Goal: Obtain resource: Obtain resource

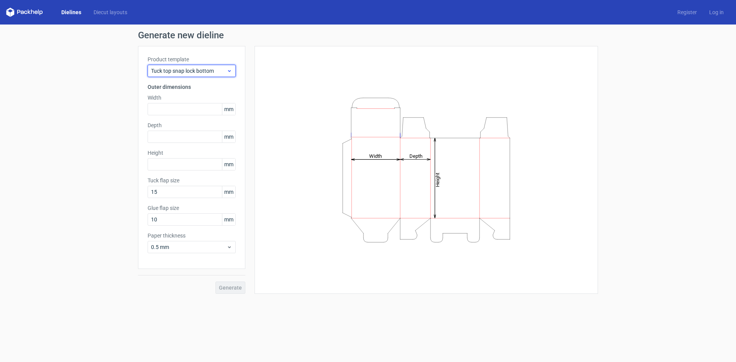
click at [229, 67] on div "Tuck top snap lock bottom" at bounding box center [192, 71] width 88 height 12
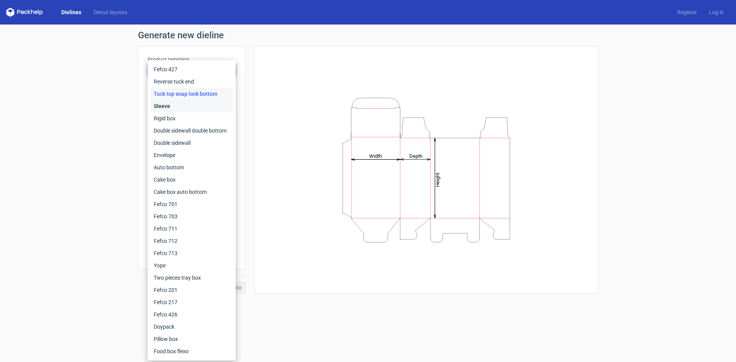
click at [173, 107] on div "Sleeve" at bounding box center [192, 106] width 82 height 12
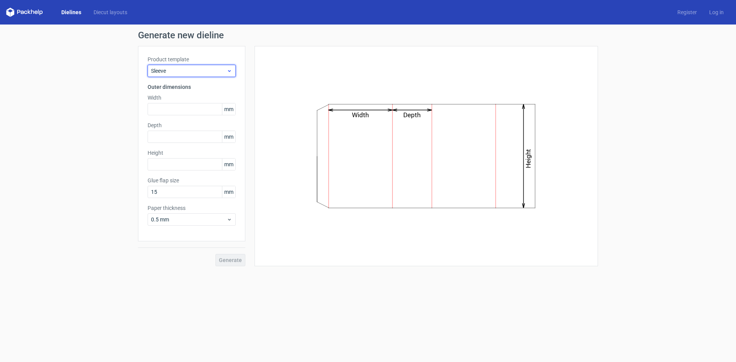
click at [189, 75] on div "Sleeve" at bounding box center [192, 71] width 88 height 12
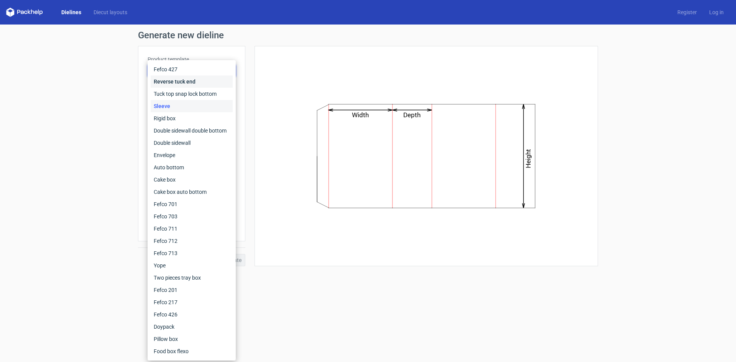
click at [189, 81] on div "Reverse tuck end" at bounding box center [192, 82] width 82 height 12
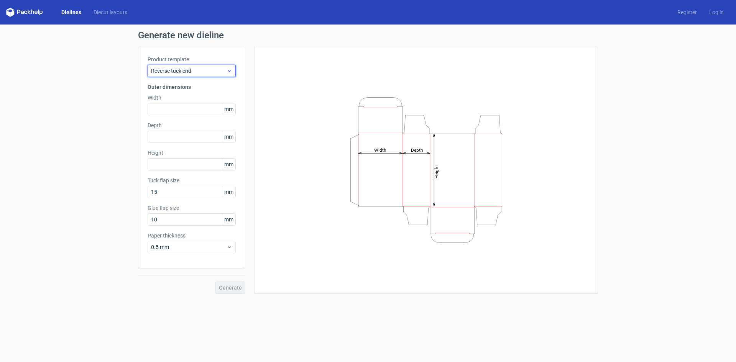
click at [194, 70] on span "Reverse tuck end" at bounding box center [189, 71] width 76 height 8
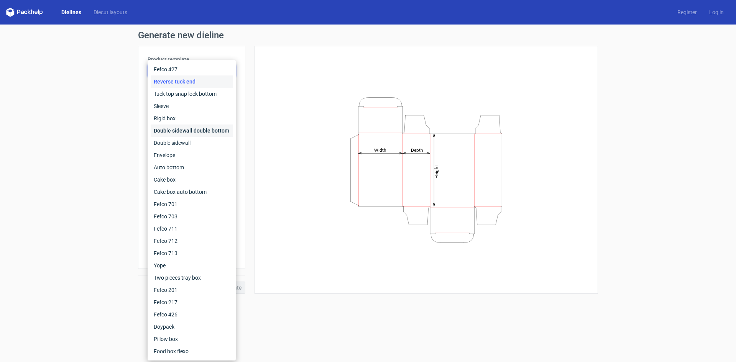
click at [183, 131] on div "Double sidewall double bottom" at bounding box center [192, 131] width 82 height 12
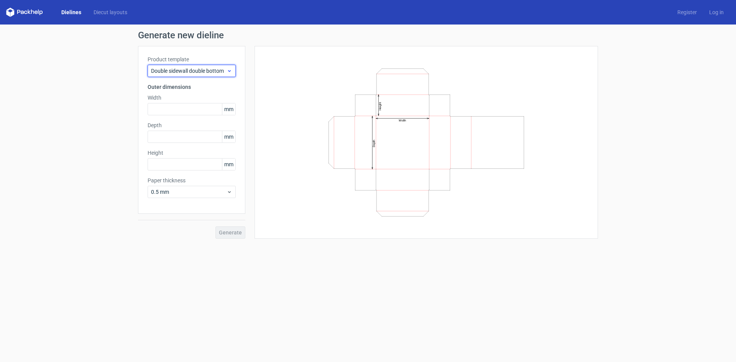
click at [212, 66] on div "Double sidewall double bottom" at bounding box center [192, 71] width 88 height 12
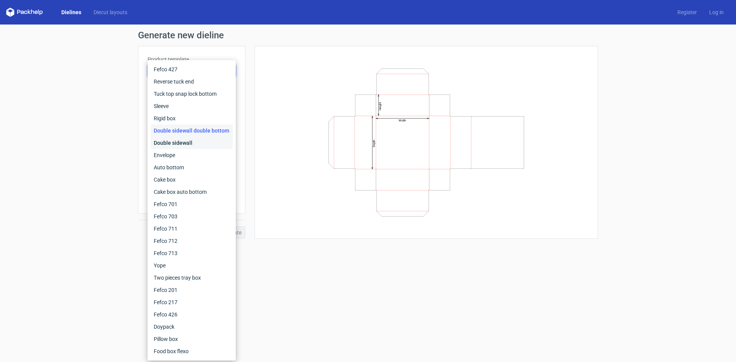
click at [181, 141] on div "Double sidewall" at bounding box center [192, 143] width 82 height 12
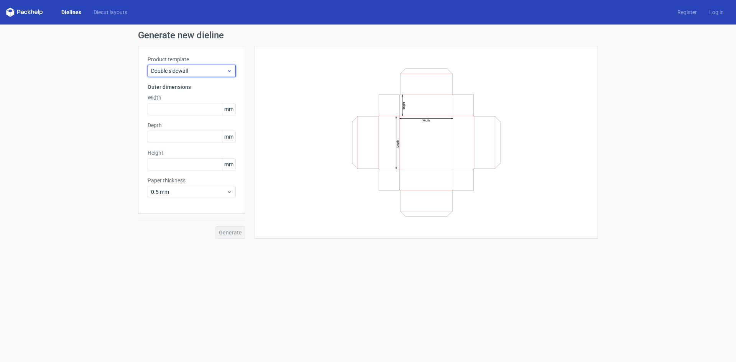
click at [207, 72] on span "Double sidewall" at bounding box center [189, 71] width 76 height 8
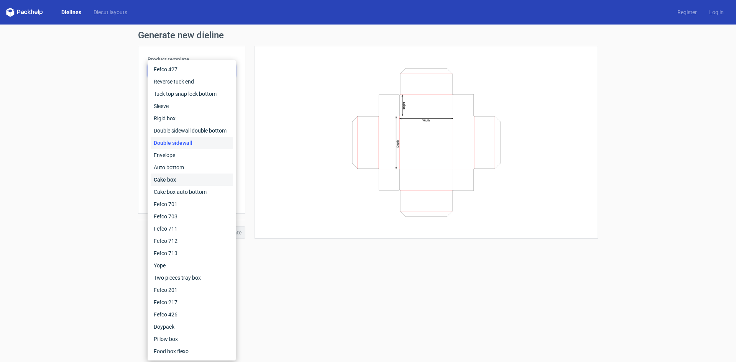
click at [178, 180] on div "Cake box" at bounding box center [192, 180] width 82 height 12
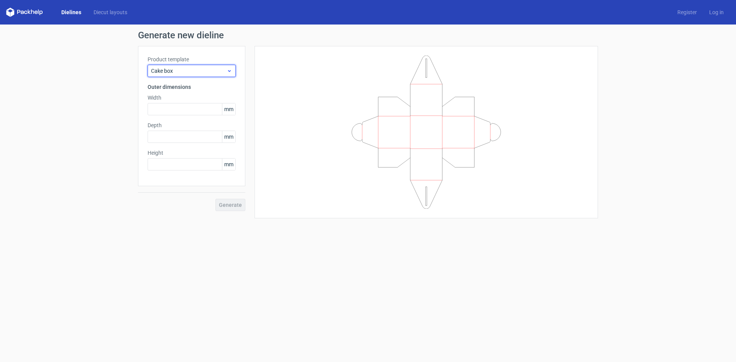
click at [196, 74] on span "Cake box" at bounding box center [189, 71] width 76 height 8
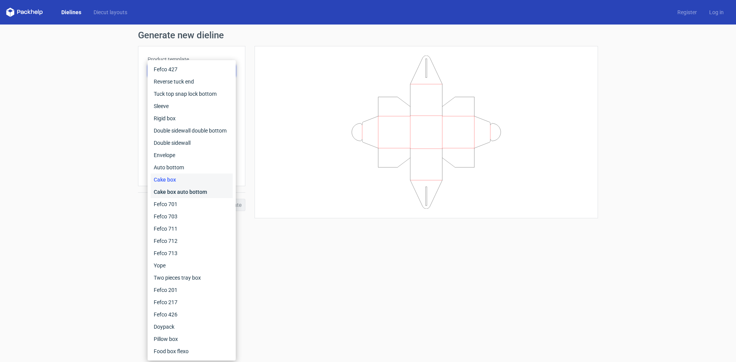
click at [186, 194] on div "Cake box auto bottom" at bounding box center [192, 192] width 82 height 12
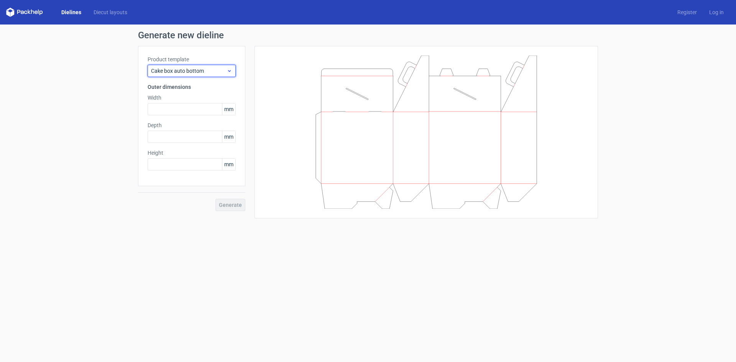
click at [208, 73] on span "Cake box auto bottom" at bounding box center [189, 71] width 76 height 8
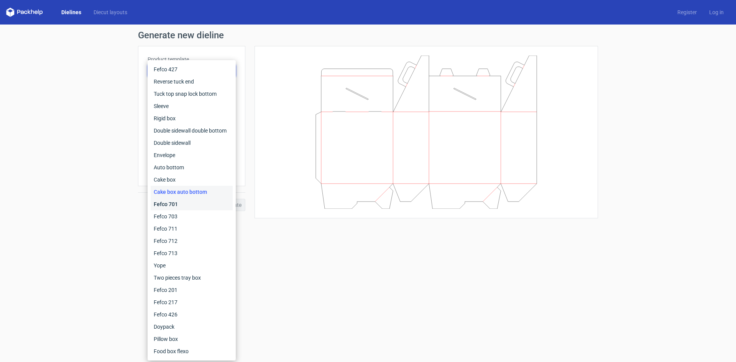
click at [183, 202] on div "Fefco 701" at bounding box center [192, 204] width 82 height 12
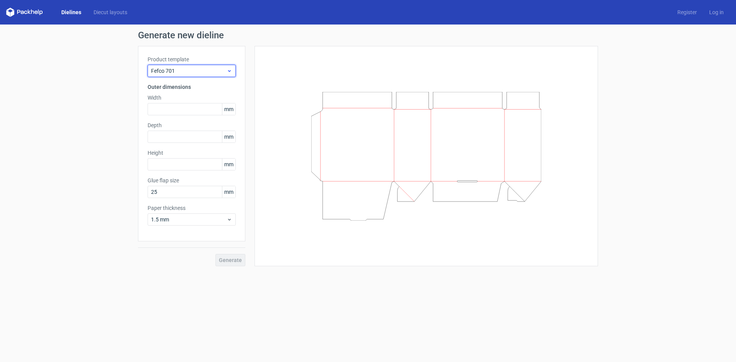
click at [214, 72] on span "Fefco 701" at bounding box center [189, 71] width 76 height 8
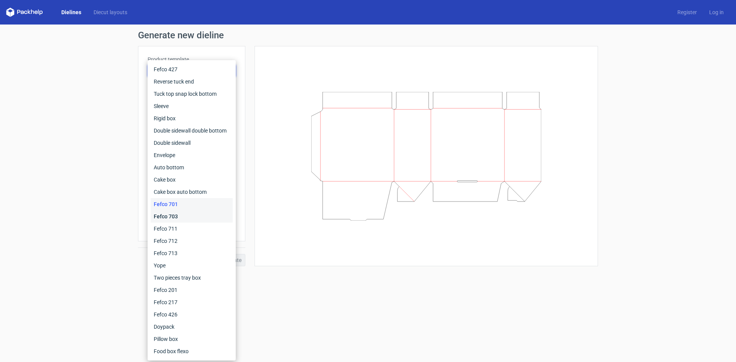
click at [188, 221] on div "Fefco 703" at bounding box center [192, 217] width 82 height 12
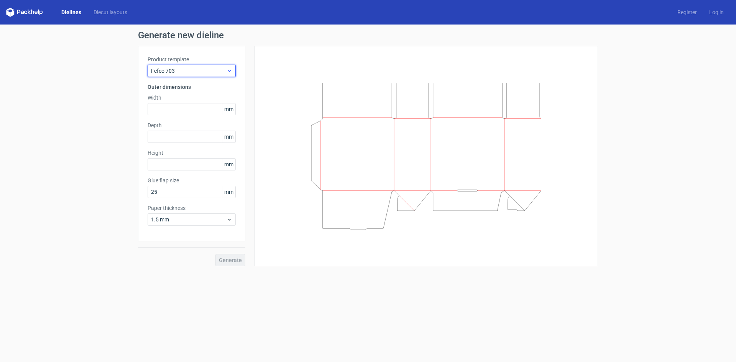
click at [211, 69] on span "Fefco 703" at bounding box center [189, 71] width 76 height 8
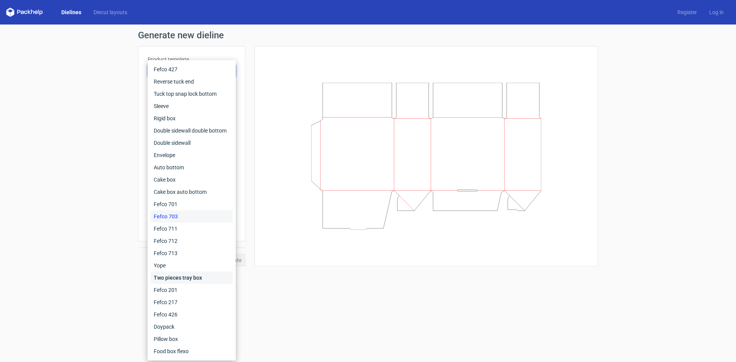
click at [173, 277] on div "Two pieces tray box" at bounding box center [192, 278] width 82 height 12
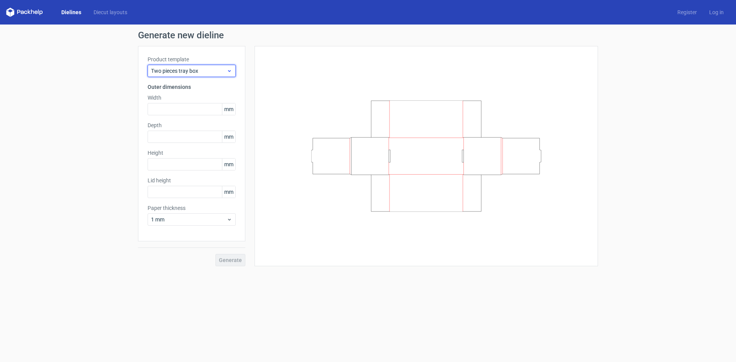
click at [201, 74] on span "Two pieces tray box" at bounding box center [189, 71] width 76 height 8
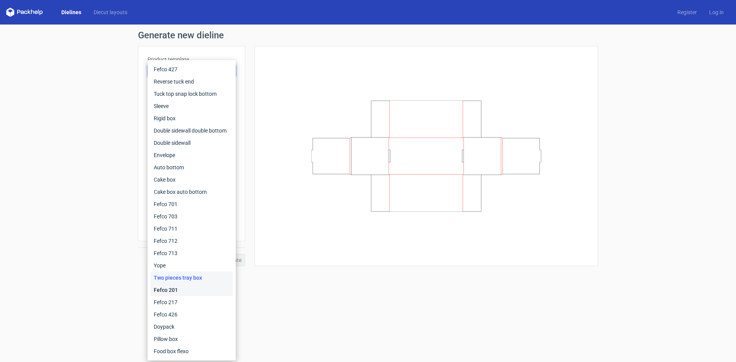
click at [176, 288] on div "Fefco 201" at bounding box center [192, 290] width 82 height 12
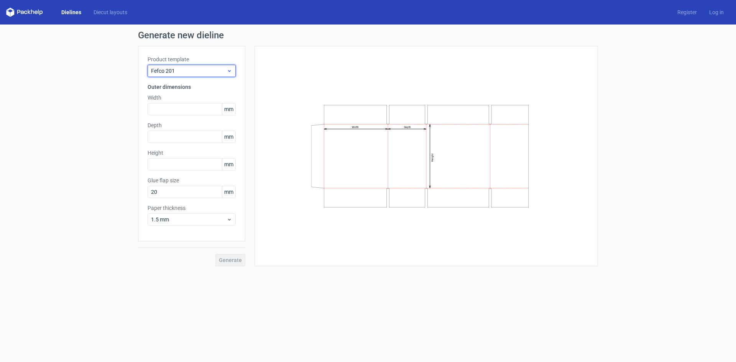
click at [200, 72] on span "Fefco 201" at bounding box center [189, 71] width 76 height 8
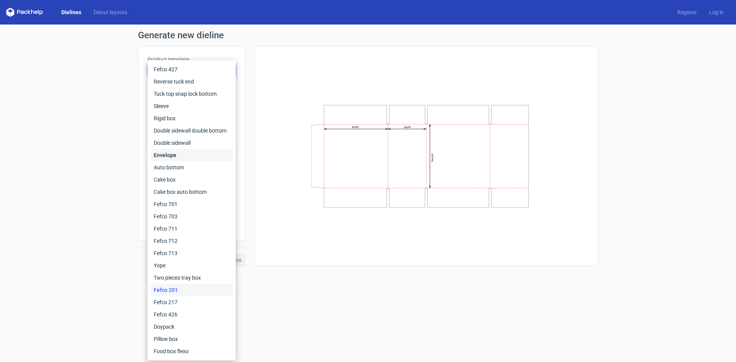
click at [179, 151] on div "Envelope" at bounding box center [192, 155] width 82 height 12
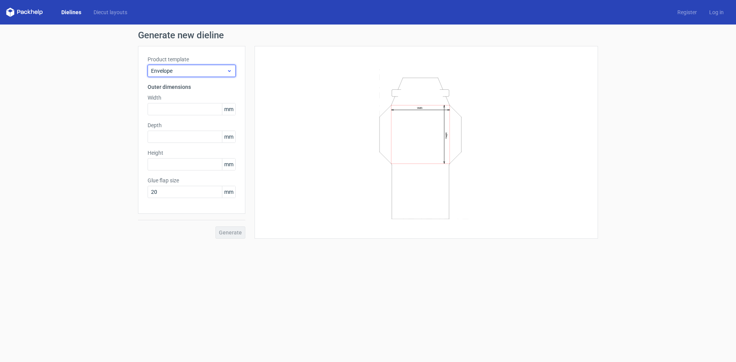
click at [186, 69] on span "Envelope" at bounding box center [189, 71] width 76 height 8
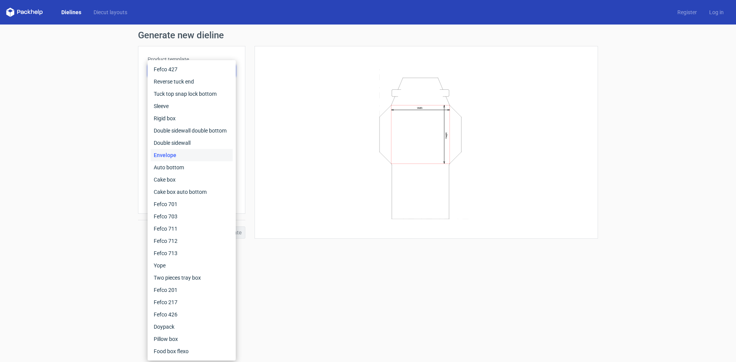
click at [275, 96] on div "Width Height" at bounding box center [426, 143] width 325 height 174
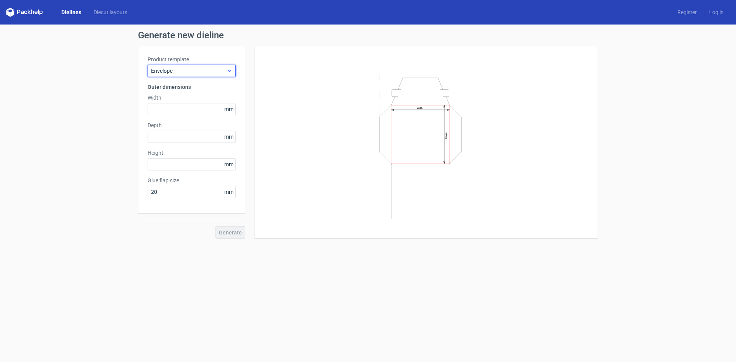
click at [207, 76] on div "Envelope" at bounding box center [192, 71] width 88 height 12
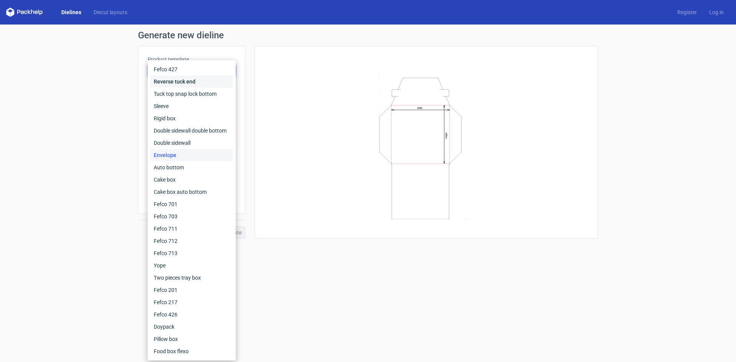
click at [202, 83] on div "Reverse tuck end" at bounding box center [192, 82] width 82 height 12
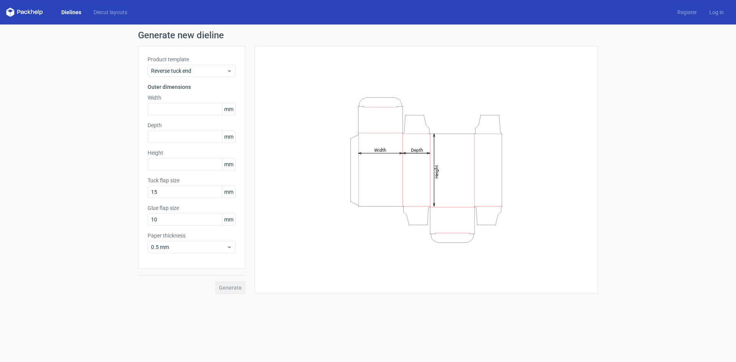
click at [204, 64] on div "Product template Reverse tuck end" at bounding box center [192, 66] width 88 height 21
click at [204, 70] on span "Reverse tuck end" at bounding box center [189, 71] width 76 height 8
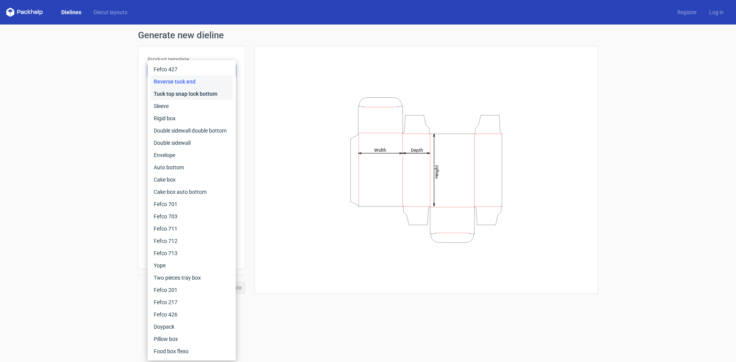
click at [177, 96] on div "Tuck top snap lock bottom" at bounding box center [192, 94] width 82 height 12
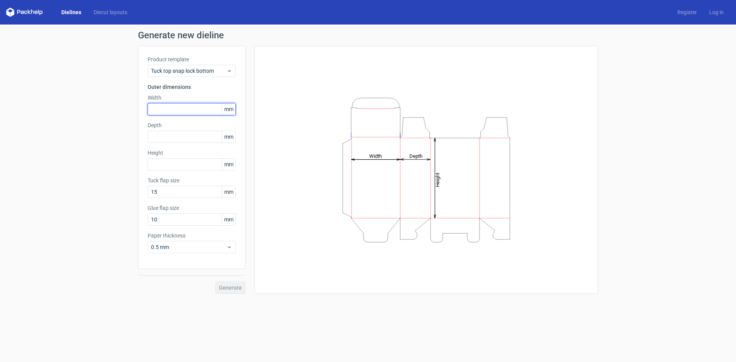
click at [185, 113] on input "text" at bounding box center [192, 109] width 88 height 12
type input "202"
type input "6"
type input "96"
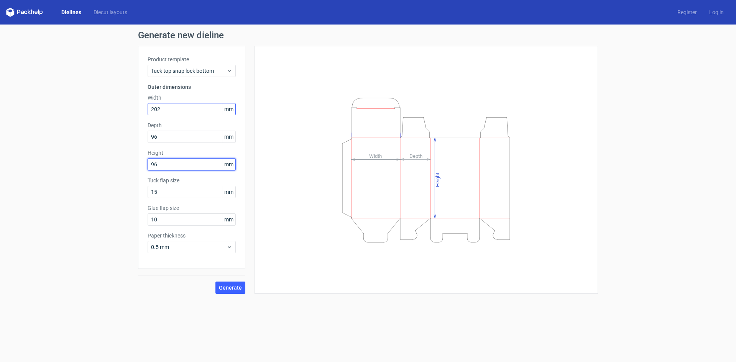
type input "96"
click at [226, 288] on span "Generate" at bounding box center [230, 287] width 23 height 5
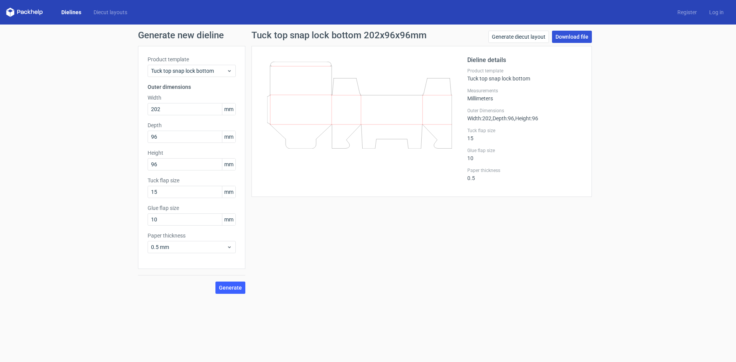
click at [582, 36] on link "Download file" at bounding box center [572, 37] width 40 height 12
click at [229, 70] on icon at bounding box center [230, 71] width 6 height 6
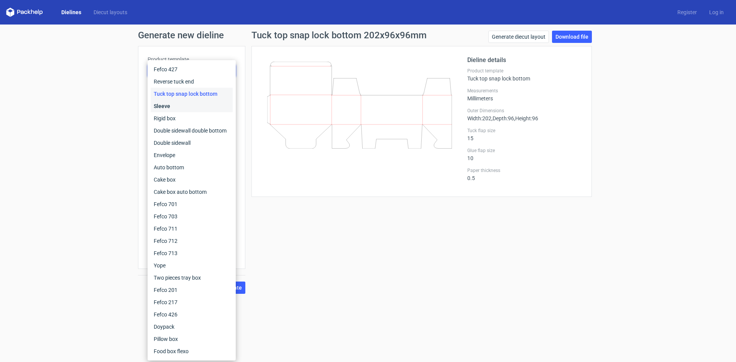
click at [182, 104] on div "Sleeve" at bounding box center [192, 106] width 82 height 12
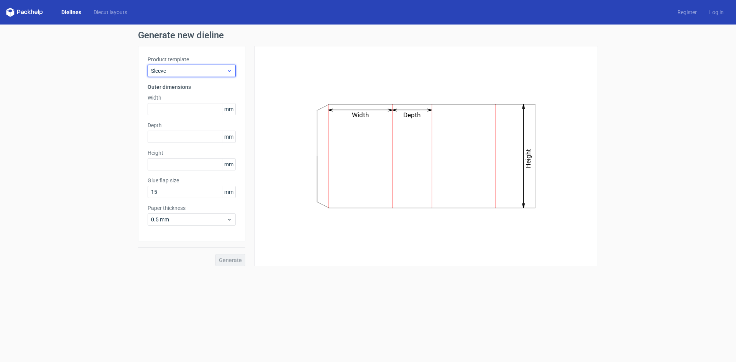
click at [196, 69] on span "Sleeve" at bounding box center [189, 71] width 76 height 8
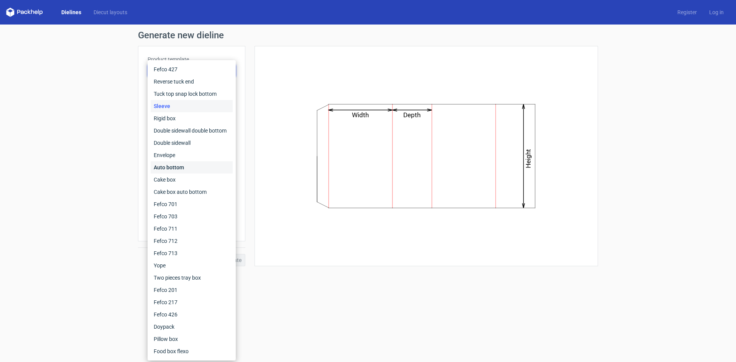
click at [184, 170] on div "Auto bottom" at bounding box center [192, 167] width 82 height 12
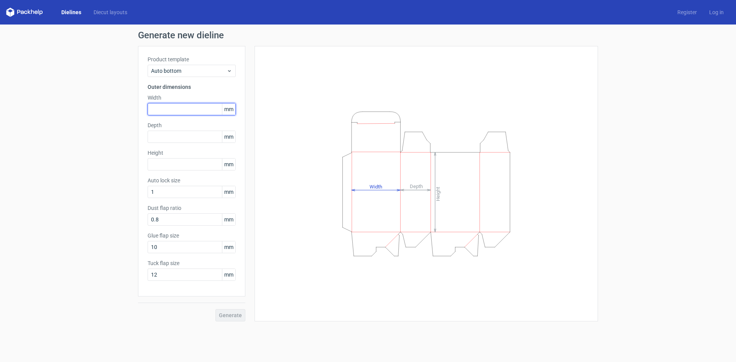
click at [176, 107] on input "text" at bounding box center [192, 109] width 88 height 12
type input "202"
type input "96"
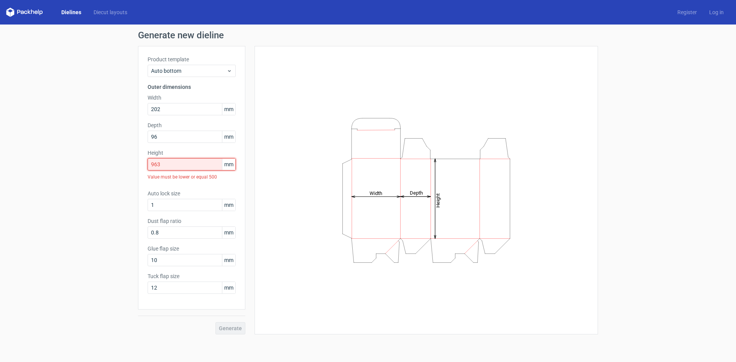
click at [176, 165] on input "963" at bounding box center [192, 164] width 88 height 12
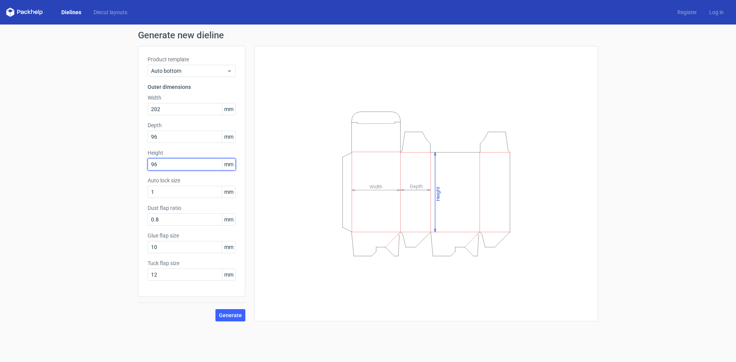
type input "96"
click at [168, 326] on div "Generate new dieline Product template Auto bottom Outer dimensions Width 202 mm…" at bounding box center [368, 176] width 736 height 303
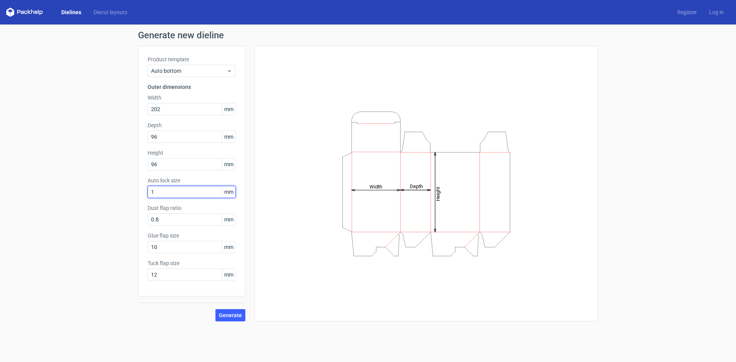
click at [186, 191] on input "1" at bounding box center [192, 192] width 88 height 12
click at [174, 247] on input "10" at bounding box center [192, 247] width 88 height 12
drag, startPoint x: 174, startPoint y: 246, endPoint x: 130, endPoint y: 245, distance: 44.1
click at [130, 245] on div "Generate new dieline Product template Auto bottom Outer dimensions Width 202 mm…" at bounding box center [368, 176] width 736 height 303
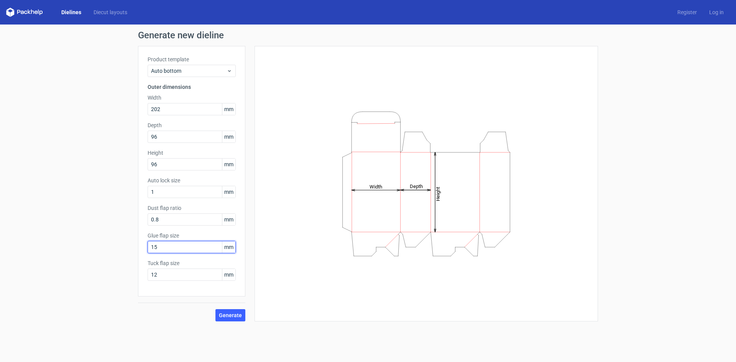
type input "15"
click at [227, 314] on span "Generate" at bounding box center [230, 315] width 23 height 5
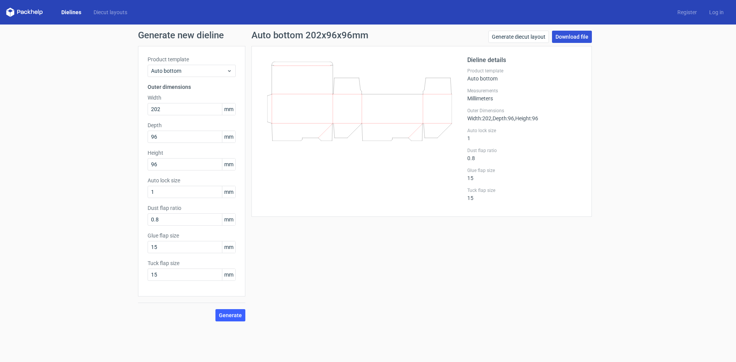
click at [568, 38] on link "Download file" at bounding box center [572, 37] width 40 height 12
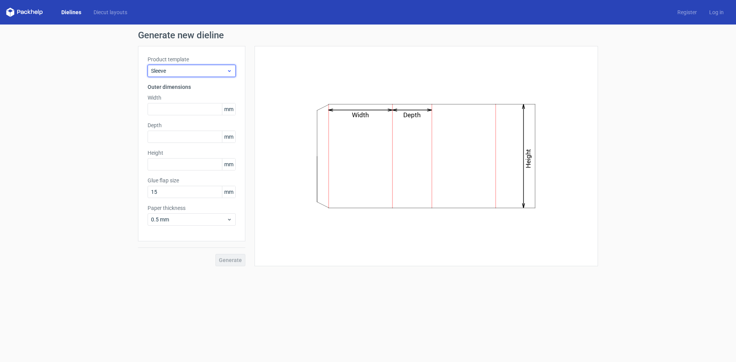
click at [232, 69] on icon at bounding box center [230, 71] width 6 height 6
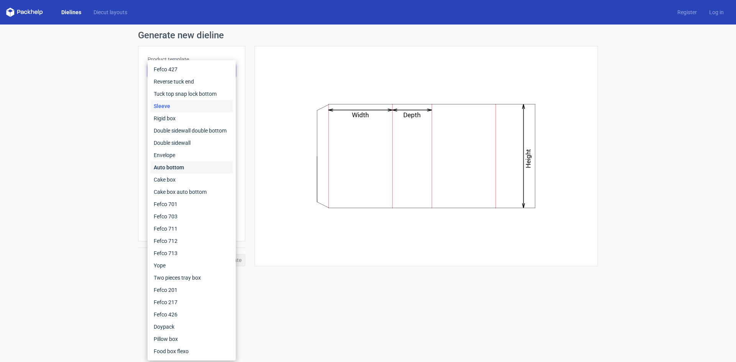
click at [182, 165] on div "Auto bottom" at bounding box center [192, 167] width 82 height 12
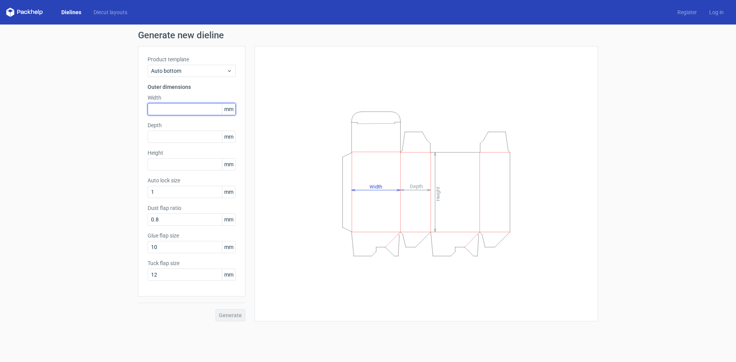
click at [183, 110] on input "text" at bounding box center [192, 109] width 88 height 12
type input "202"
type input "96"
click at [228, 318] on span "Generate" at bounding box center [230, 315] width 23 height 5
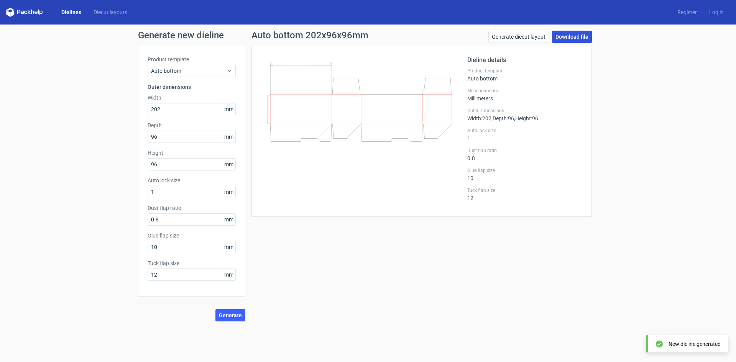
click at [570, 40] on link "Download file" at bounding box center [572, 37] width 40 height 12
click at [533, 36] on link "Generate diecut layout" at bounding box center [519, 37] width 61 height 12
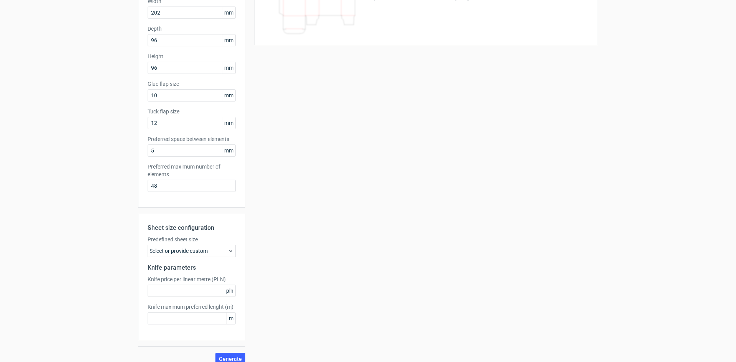
scroll to position [106, 0]
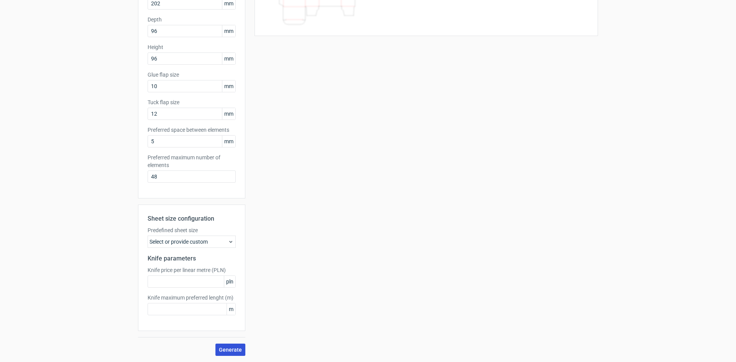
click at [228, 350] on span "Generate" at bounding box center [230, 350] width 23 height 5
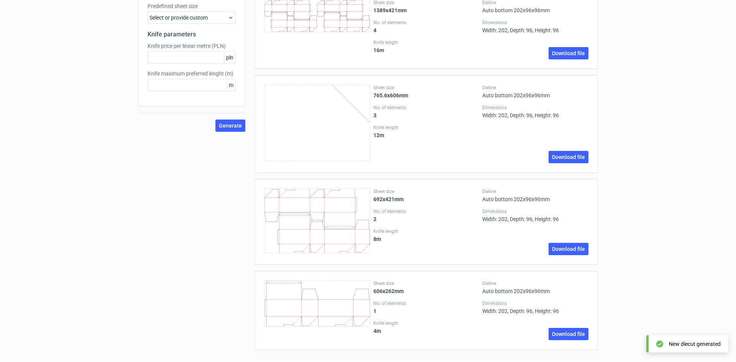
scroll to position [332, 0]
click at [567, 334] on link "Download file" at bounding box center [569, 334] width 40 height 12
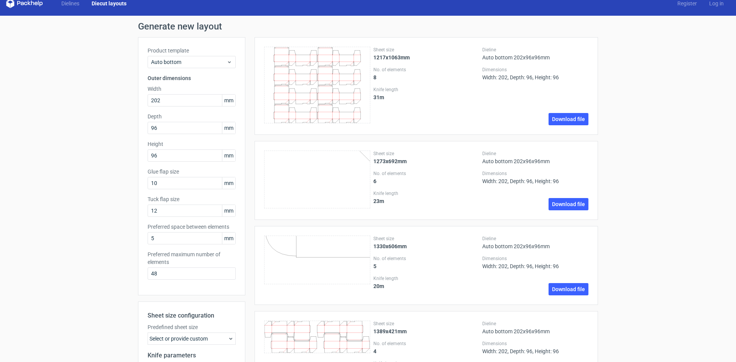
scroll to position [0, 0]
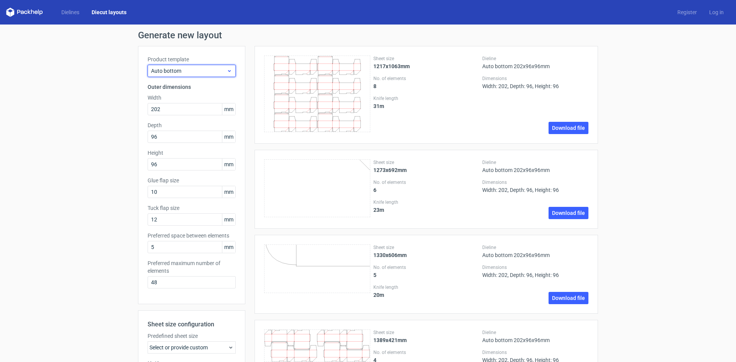
click at [222, 69] on span "Auto bottom" at bounding box center [189, 71] width 76 height 8
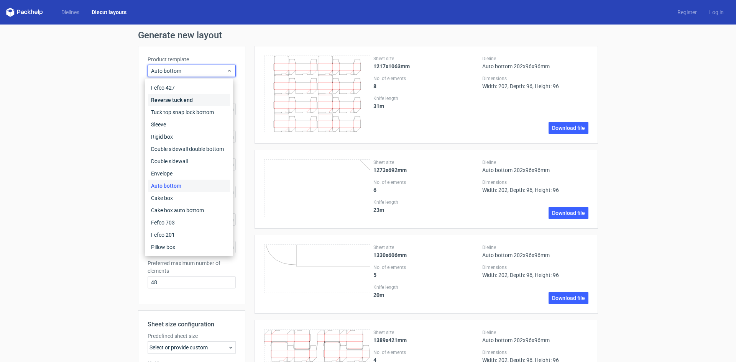
click at [186, 102] on div "Reverse tuck end" at bounding box center [189, 100] width 82 height 12
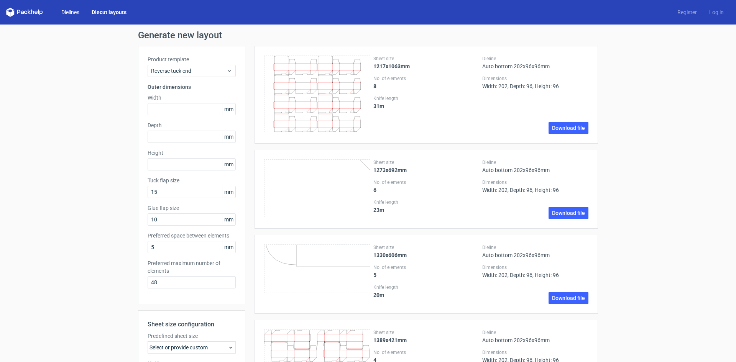
click at [61, 13] on link "Dielines" at bounding box center [70, 12] width 30 height 8
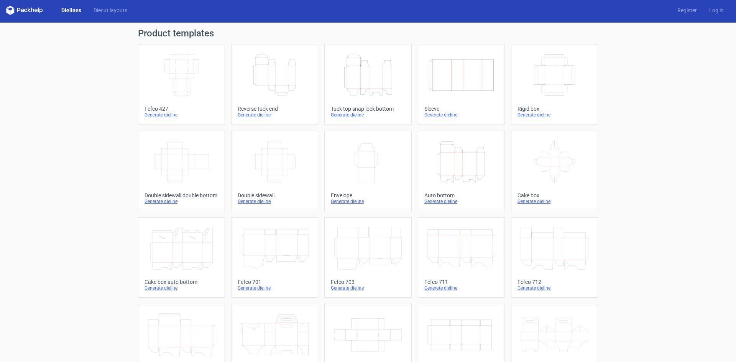
scroll to position [79, 0]
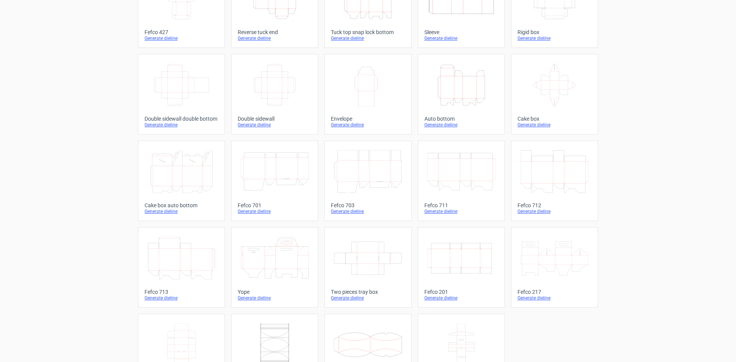
click at [184, 256] on icon at bounding box center [182, 258] width 68 height 43
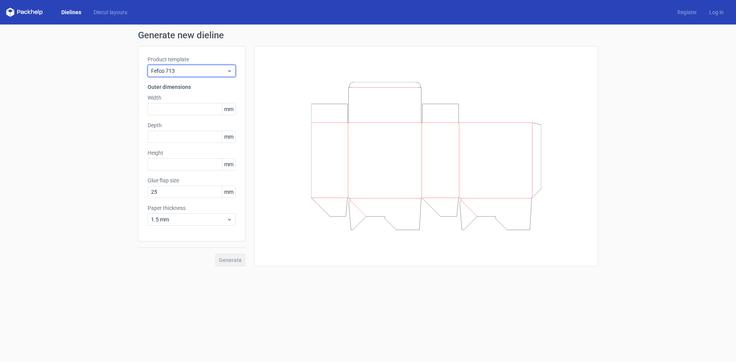
click at [230, 71] on icon at bounding box center [230, 71] width 6 height 6
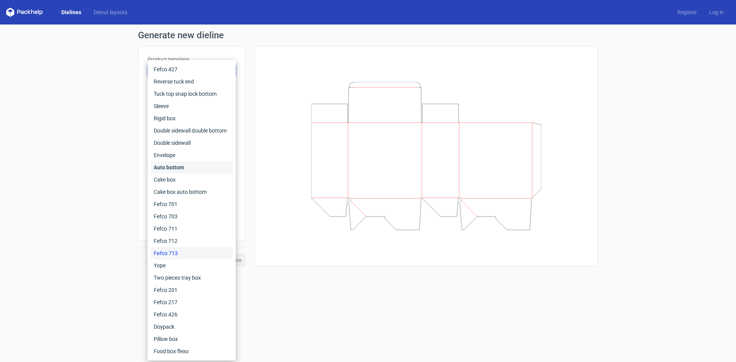
click at [193, 167] on div "Auto bottom" at bounding box center [192, 167] width 82 height 12
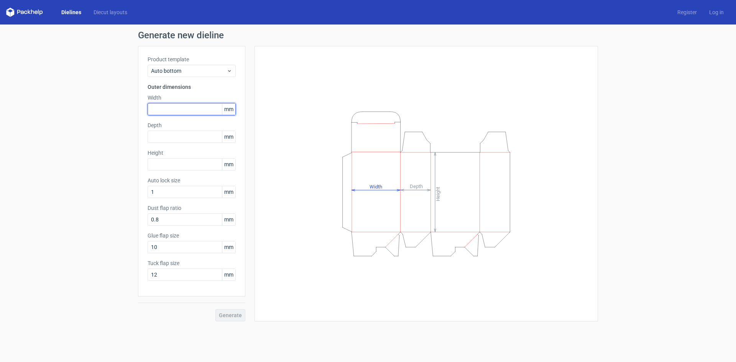
click at [190, 110] on input "text" at bounding box center [192, 109] width 88 height 12
type input "202"
type input "96"
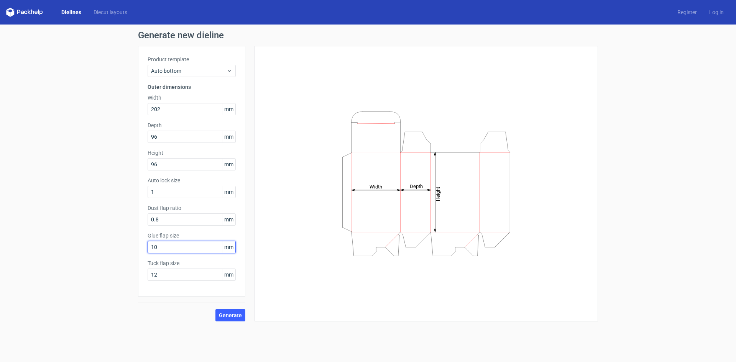
click at [168, 252] on input "10" at bounding box center [192, 247] width 88 height 12
drag, startPoint x: 170, startPoint y: 249, endPoint x: 152, endPoint y: 252, distance: 18.7
click at [137, 251] on div "Generate new dieline Product template Auto bottom Outer dimensions Width 202 mm…" at bounding box center [368, 176] width 736 height 303
type input "15"
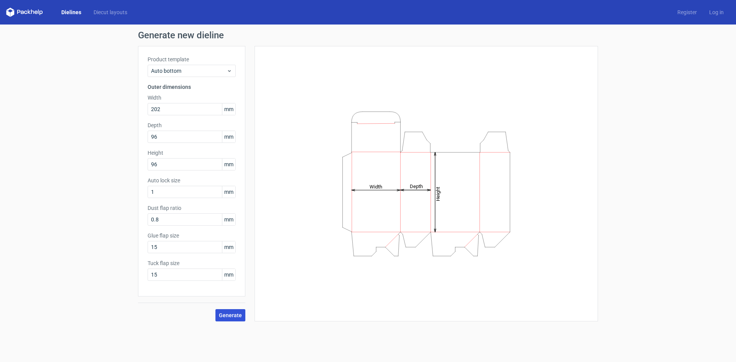
click at [240, 317] on span "Generate" at bounding box center [230, 315] width 23 height 5
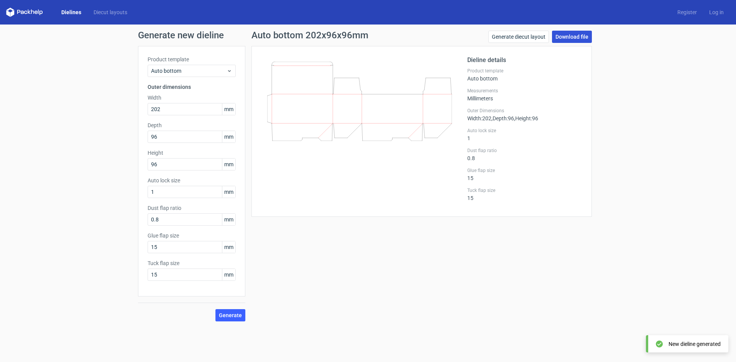
click at [570, 39] on link "Download file" at bounding box center [572, 37] width 40 height 12
click at [506, 35] on link "Generate diecut layout" at bounding box center [519, 37] width 61 height 12
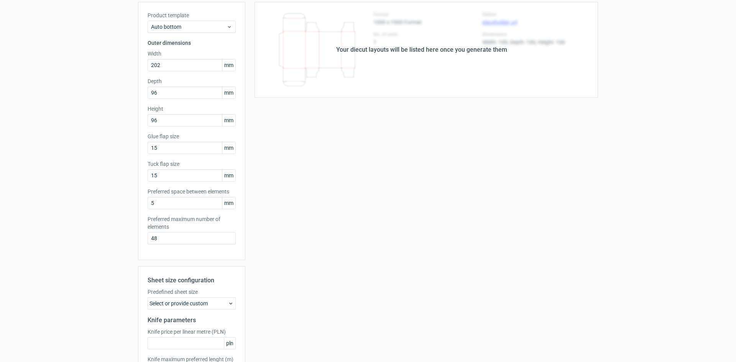
scroll to position [106, 0]
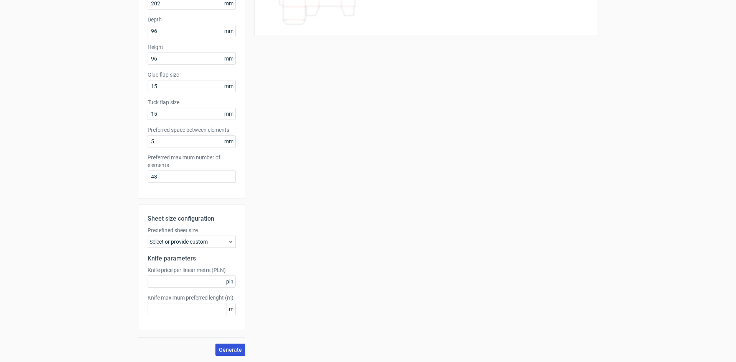
click at [231, 352] on span "Generate" at bounding box center [230, 350] width 23 height 5
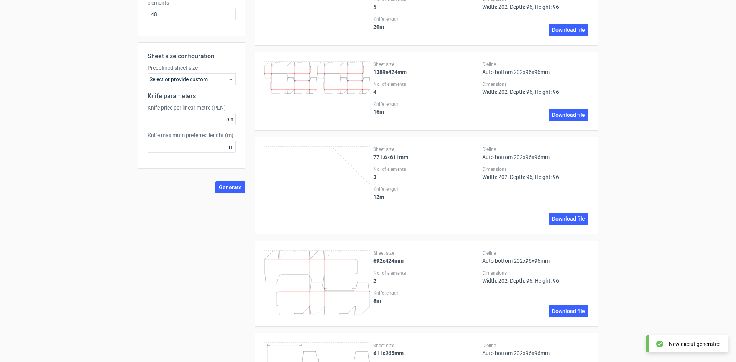
scroll to position [332, 0]
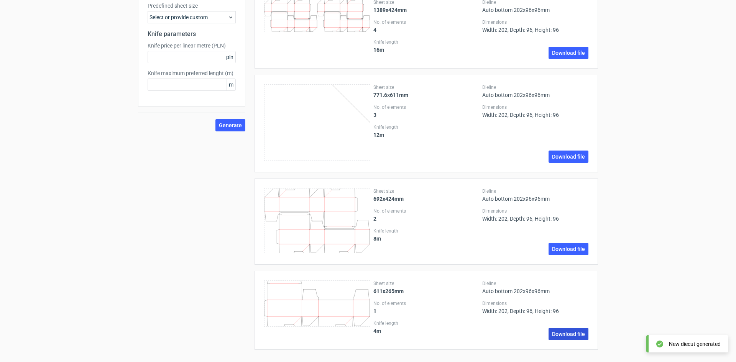
click at [578, 336] on link "Download file" at bounding box center [569, 334] width 40 height 12
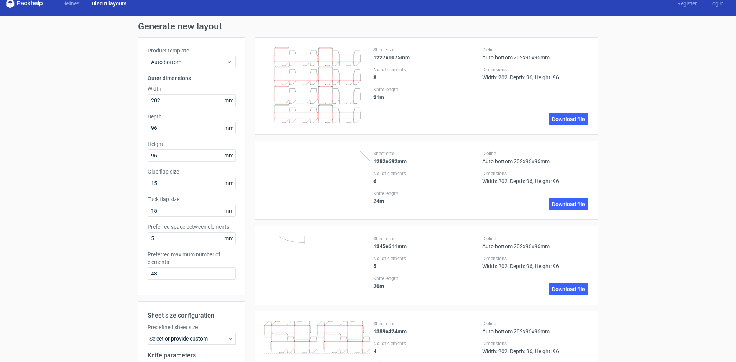
scroll to position [0, 0]
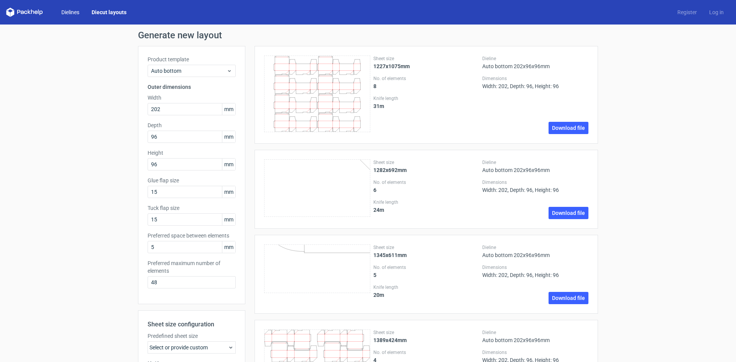
click at [67, 14] on link "Dielines" at bounding box center [70, 12] width 30 height 8
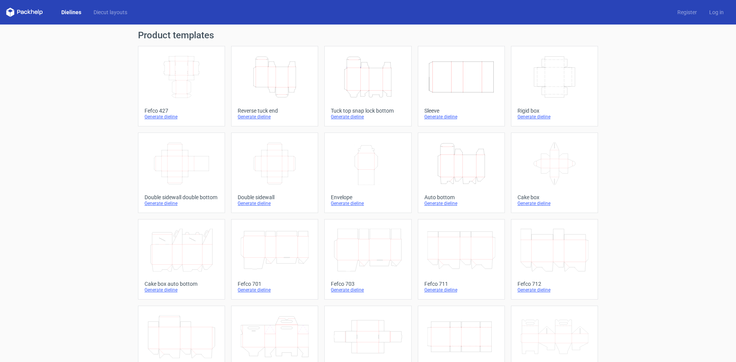
click at [471, 175] on icon "Height Depth Width" at bounding box center [462, 163] width 68 height 43
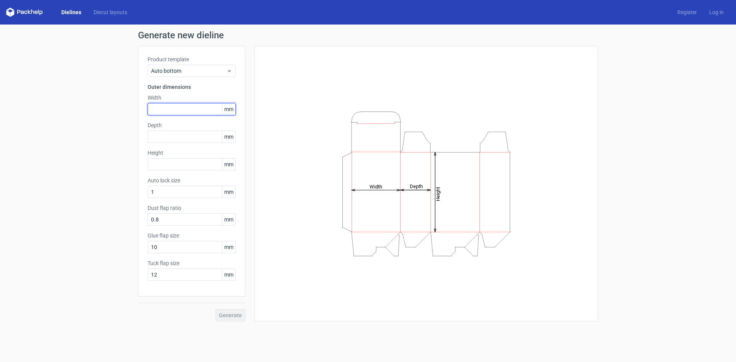
click at [184, 107] on input "text" at bounding box center [192, 109] width 88 height 12
type input "202"
type input "96"
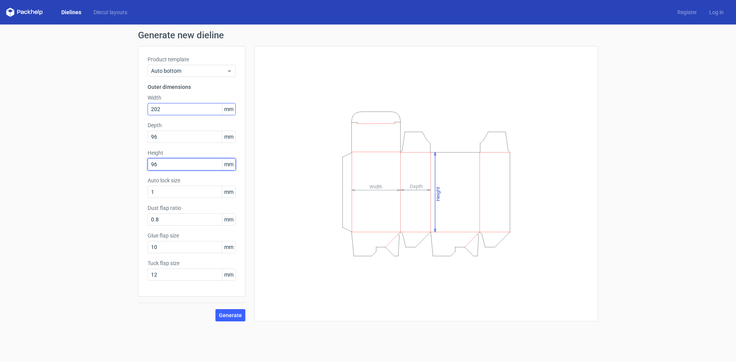
type input "96"
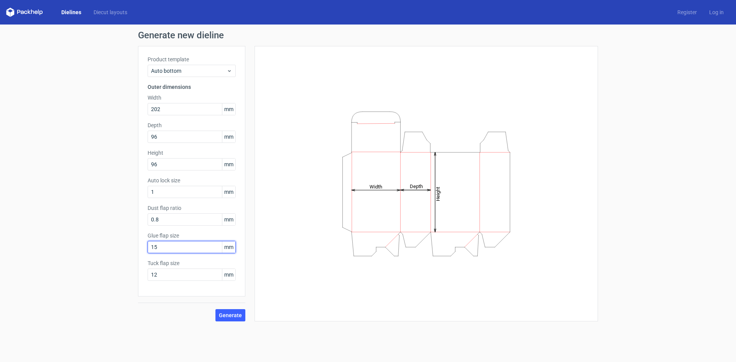
type input "15"
type input "18"
click at [225, 321] on button "Generate" at bounding box center [231, 316] width 30 height 12
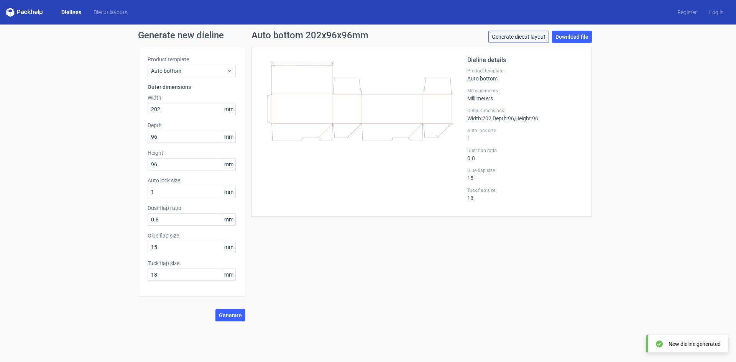
click at [524, 36] on link "Generate diecut layout" at bounding box center [519, 37] width 61 height 12
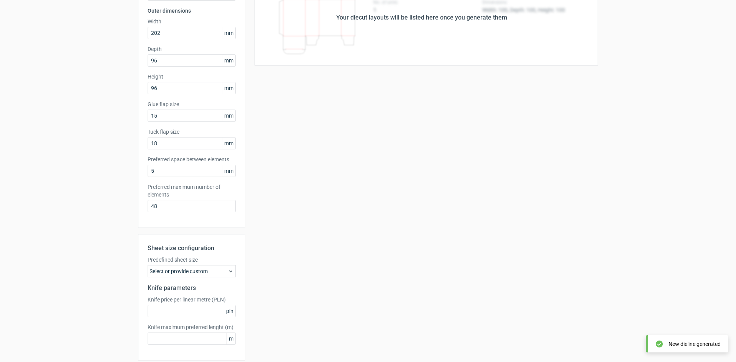
scroll to position [106, 0]
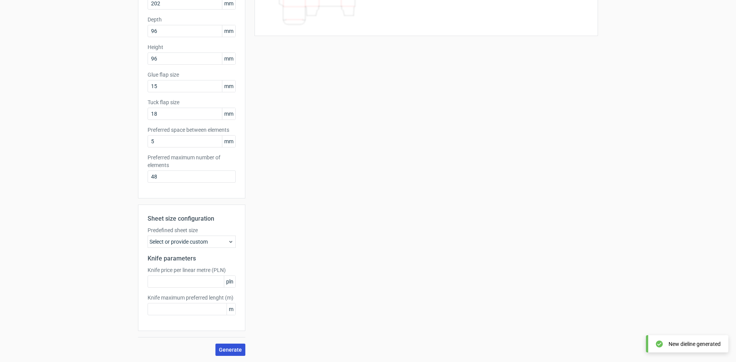
click at [229, 349] on span "Generate" at bounding box center [230, 350] width 23 height 5
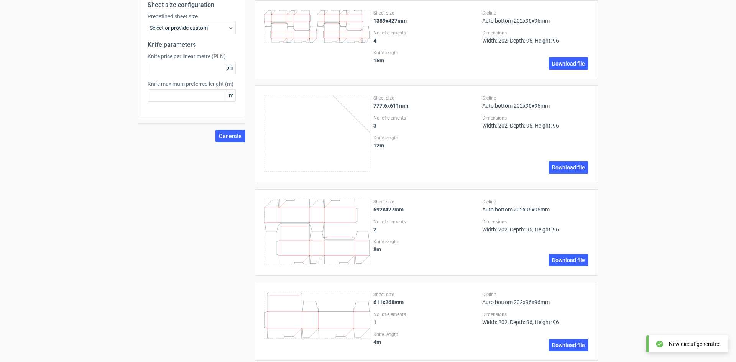
scroll to position [332, 0]
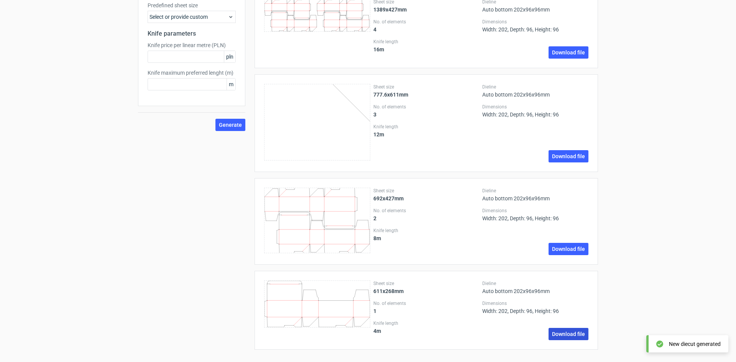
click at [575, 335] on link "Download file" at bounding box center [569, 334] width 40 height 12
